Goal: Task Accomplishment & Management: Use online tool/utility

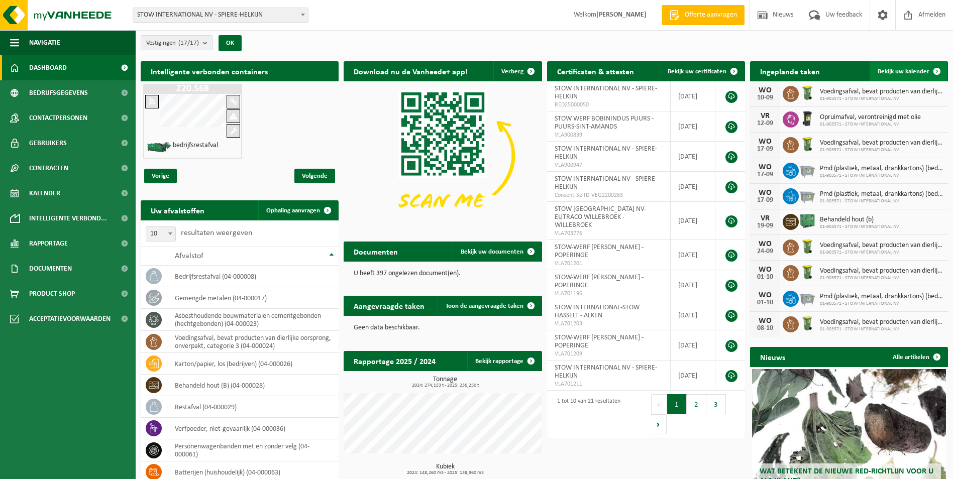
click at [905, 70] on span "Bekijk uw kalender" at bounding box center [904, 71] width 52 height 7
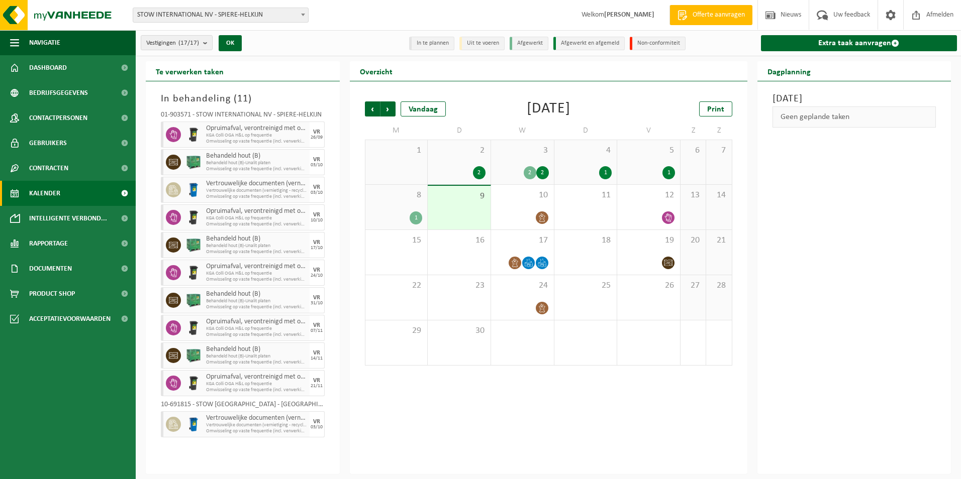
click at [892, 70] on div "Dagplanning" at bounding box center [854, 71] width 194 height 20
click at [857, 45] on link "Extra taak aanvragen" at bounding box center [859, 43] width 196 height 16
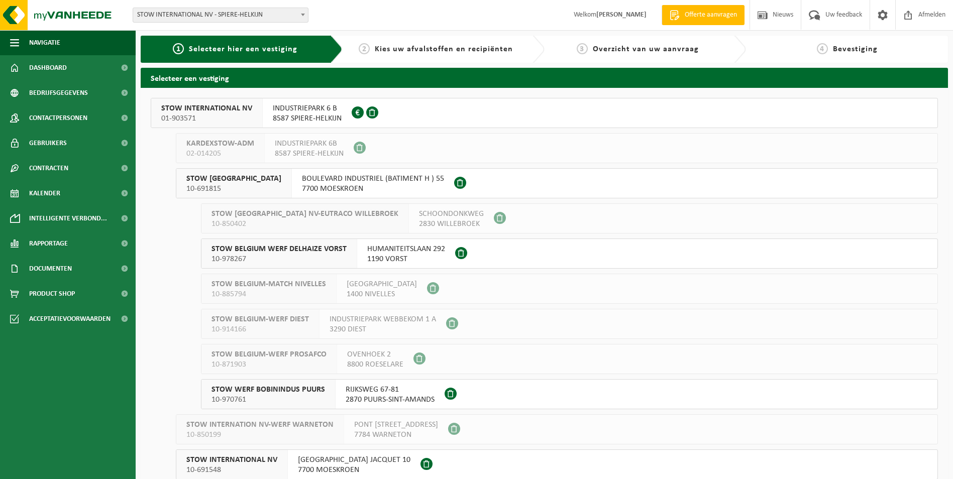
click at [215, 112] on span "STOW INTERNATIONAL NV" at bounding box center [206, 108] width 91 height 10
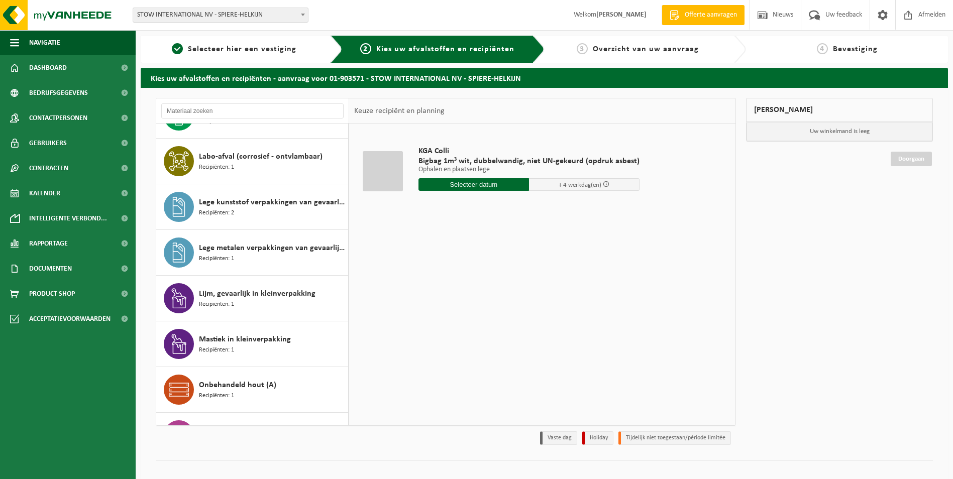
scroll to position [352, 0]
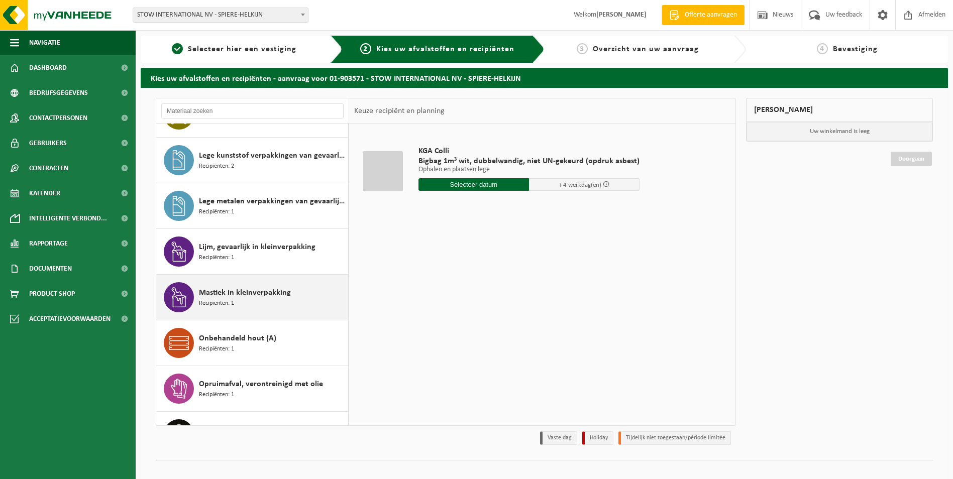
click at [254, 299] on div "Mastiek in kleinverpakking Recipiënten: 1" at bounding box center [272, 297] width 147 height 30
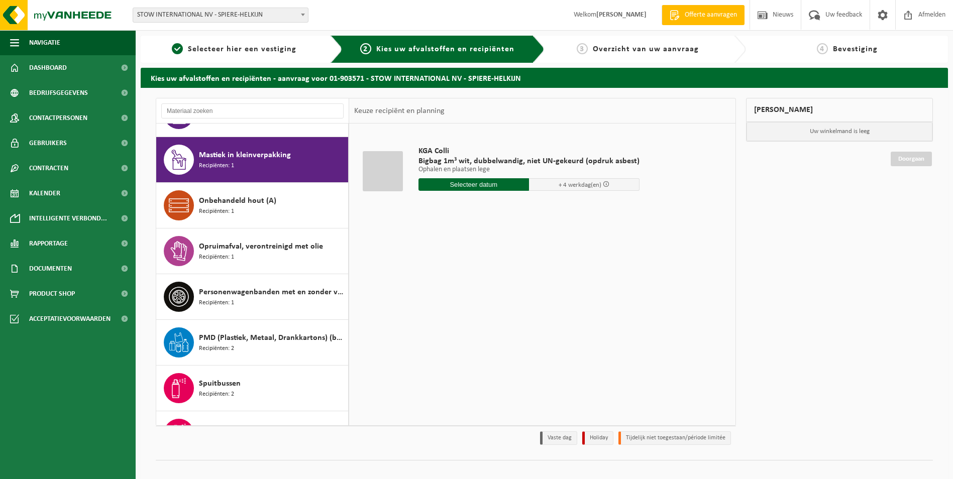
scroll to position [503, 0]
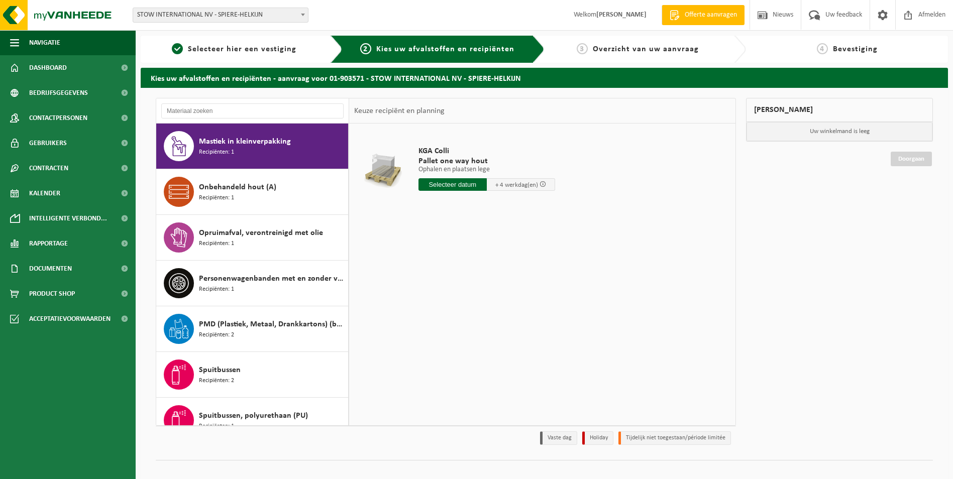
click at [459, 184] on input "text" at bounding box center [453, 184] width 68 height 13
click at [662, 303] on div "KGA Colli Pallet one way hout Ophalen en plaatsen lege Ophalen en plaatsen lege…" at bounding box center [542, 274] width 386 height 301
click at [930, 17] on span "Afmelden" at bounding box center [932, 15] width 32 height 30
